Goal: Transaction & Acquisition: Purchase product/service

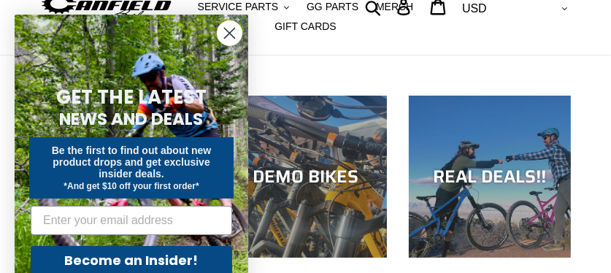
click at [234, 36] on circle "Close dialog" at bounding box center [229, 33] width 24 height 24
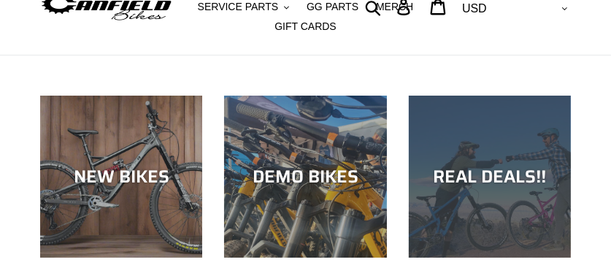
click at [505, 178] on div "REAL DEALS!!" at bounding box center [490, 176] width 162 height 21
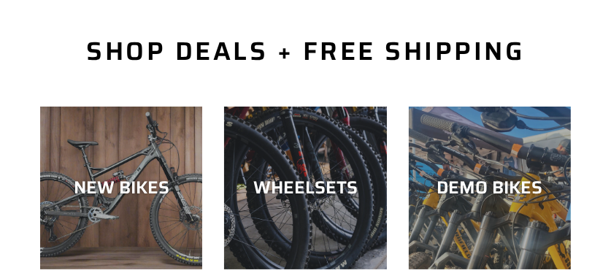
scroll to position [437, 0]
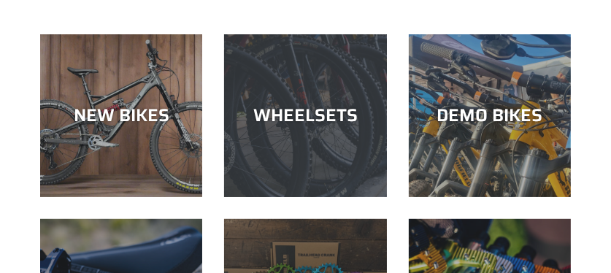
click at [328, 125] on div "WHEELSETS" at bounding box center [305, 115] width 162 height 21
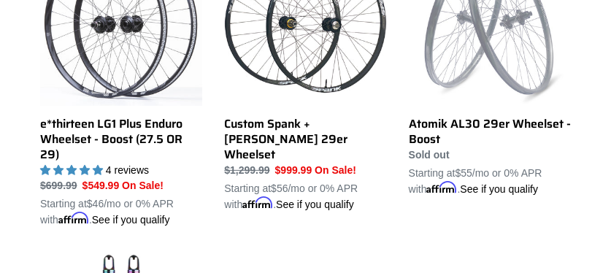
scroll to position [437, 0]
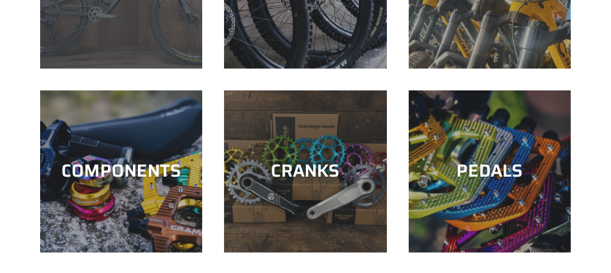
scroll to position [583, 0]
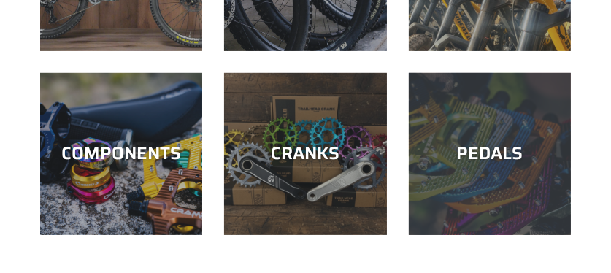
click at [528, 235] on div "PEDALS" at bounding box center [490, 235] width 162 height 0
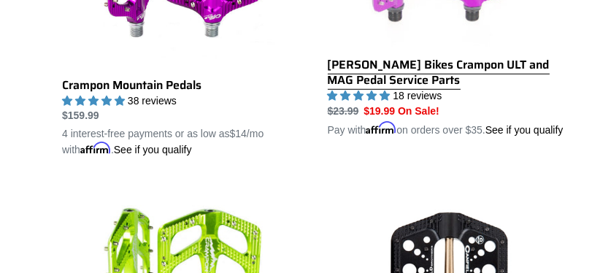
scroll to position [1021, 0]
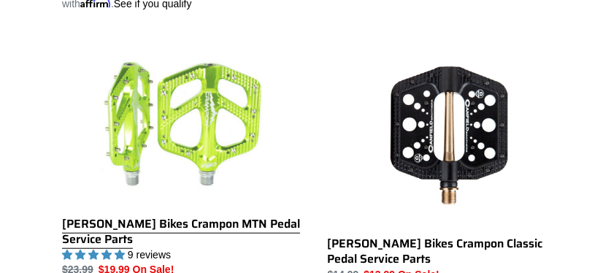
click at [206, 107] on link "[PERSON_NAME] Bikes Crampon MTN Pedal Service Parts" at bounding box center [184, 169] width 244 height 253
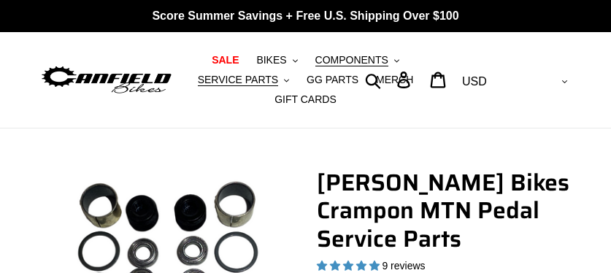
select select "highest-rating"
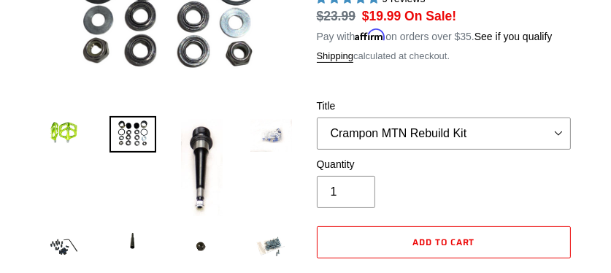
scroll to position [291, 0]
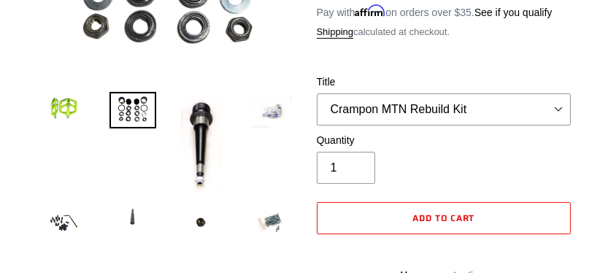
click at [131, 229] on img at bounding box center [132, 217] width 47 height 36
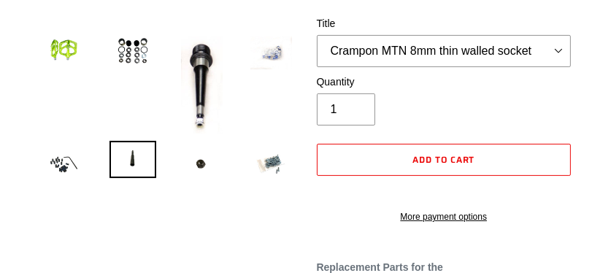
scroll to position [365, 0]
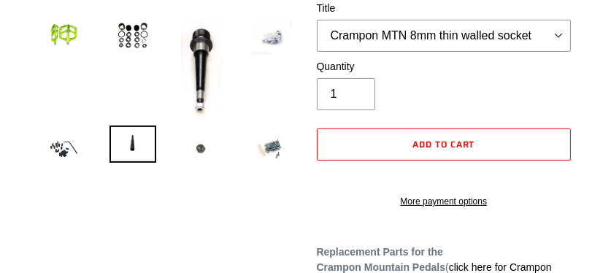
click at [196, 148] on img at bounding box center [201, 148] width 47 height 45
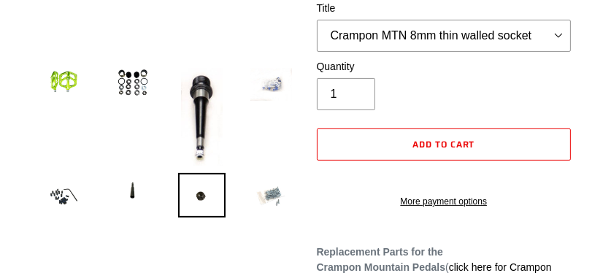
click at [278, 199] on img at bounding box center [270, 196] width 47 height 47
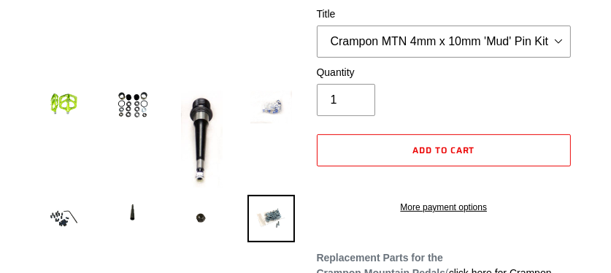
scroll to position [437, 0]
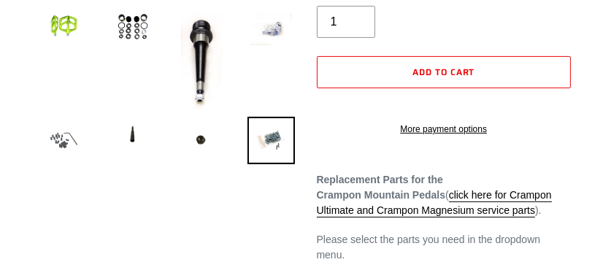
click at [69, 139] on img at bounding box center [63, 140] width 47 height 47
select select "Crampon MTN 4mm x 8mm Pin Kit - Stealth (20)"
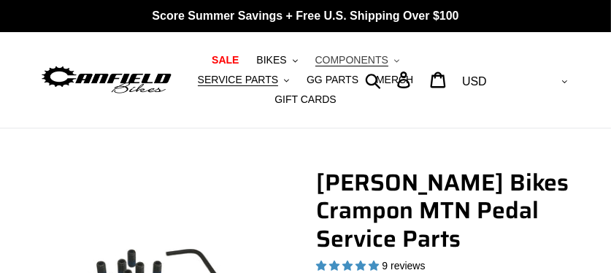
click at [347, 58] on span "COMPONENTS" at bounding box center [351, 60] width 73 height 12
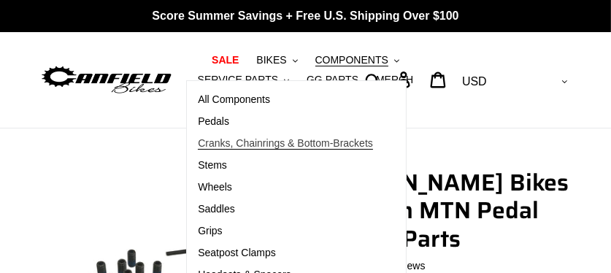
click at [281, 140] on span "Cranks, Chainrings & Bottom-Brackets" at bounding box center [285, 143] width 175 height 12
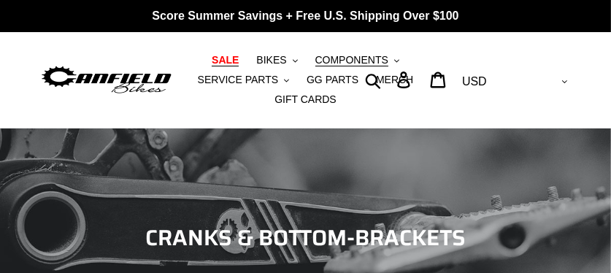
click at [233, 58] on span "SALE" at bounding box center [225, 60] width 27 height 12
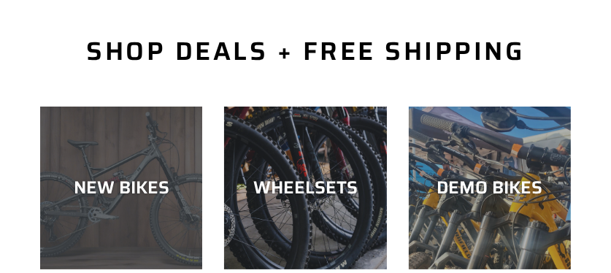
click at [134, 179] on div "NEW BIKES" at bounding box center [121, 187] width 162 height 21
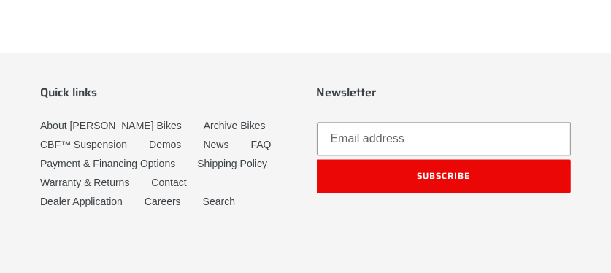
scroll to position [2700, 0]
